Goal: Task Accomplishment & Management: Use online tool/utility

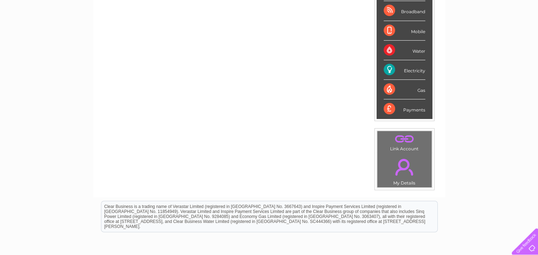
scroll to position [170, 0]
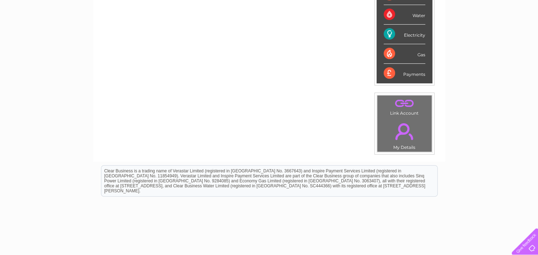
click at [386, 31] on div "Electricity" at bounding box center [405, 35] width 42 height 20
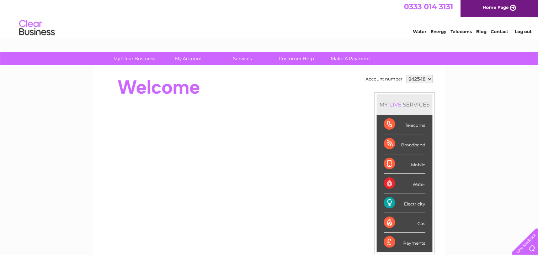
scroll to position [0, 0]
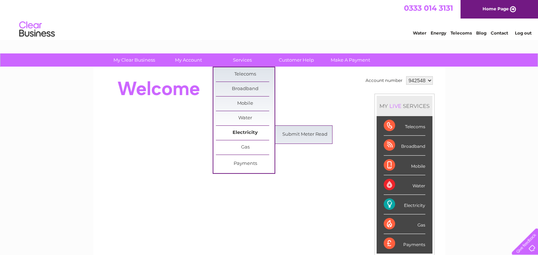
click at [242, 134] on link "Electricity" at bounding box center [245, 133] width 59 height 14
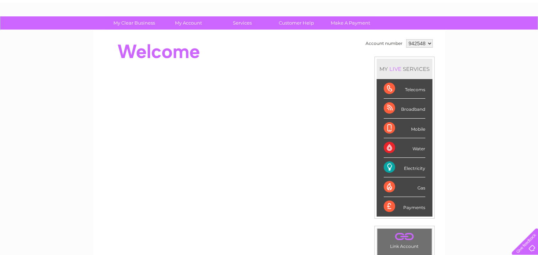
scroll to position [36, 0]
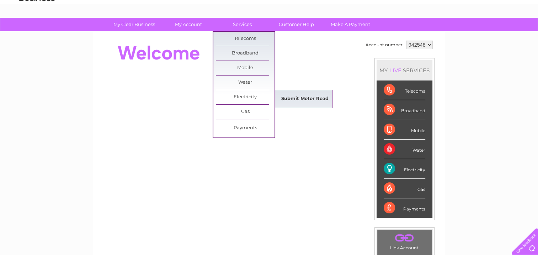
click at [289, 98] on link "Submit Meter Read" at bounding box center [305, 99] width 59 height 14
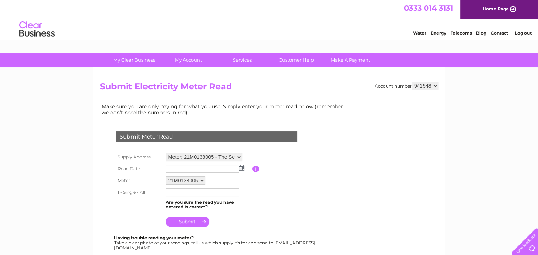
click at [211, 169] on input "text" at bounding box center [202, 169] width 73 height 8
click at [212, 170] on input "text" at bounding box center [203, 169] width 74 height 9
click at [210, 169] on input "text" at bounding box center [203, 169] width 74 height 9
click at [241, 167] on img at bounding box center [241, 168] width 5 height 6
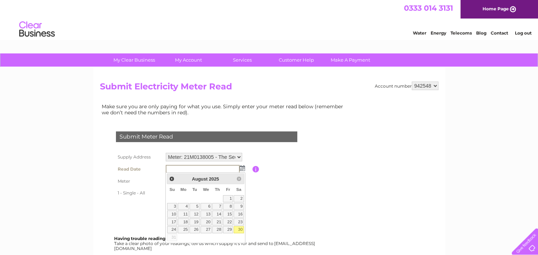
click at [237, 229] on link "30" at bounding box center [239, 229] width 10 height 7
type input "2025/08/30"
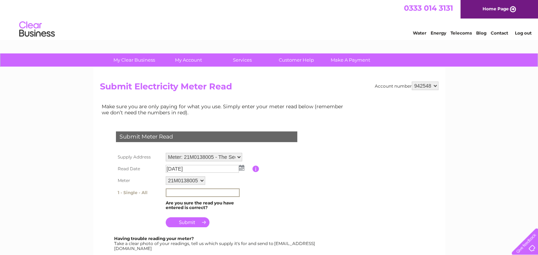
click at [188, 192] on input "text" at bounding box center [203, 192] width 74 height 9
type input "10861"
click at [180, 222] on input "submit" at bounding box center [188, 221] width 44 height 10
